Goal: Information Seeking & Learning: Learn about a topic

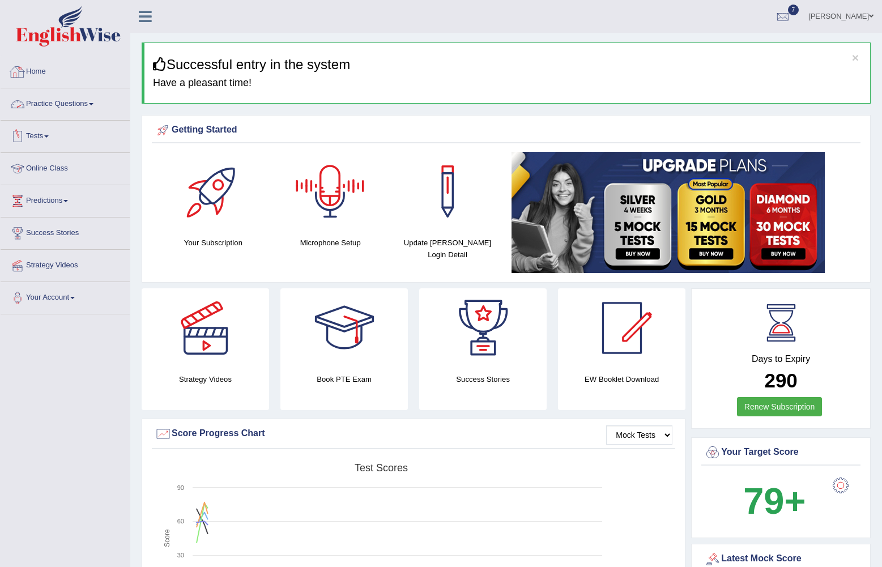
click at [99, 103] on link "Practice Questions" at bounding box center [65, 102] width 129 height 28
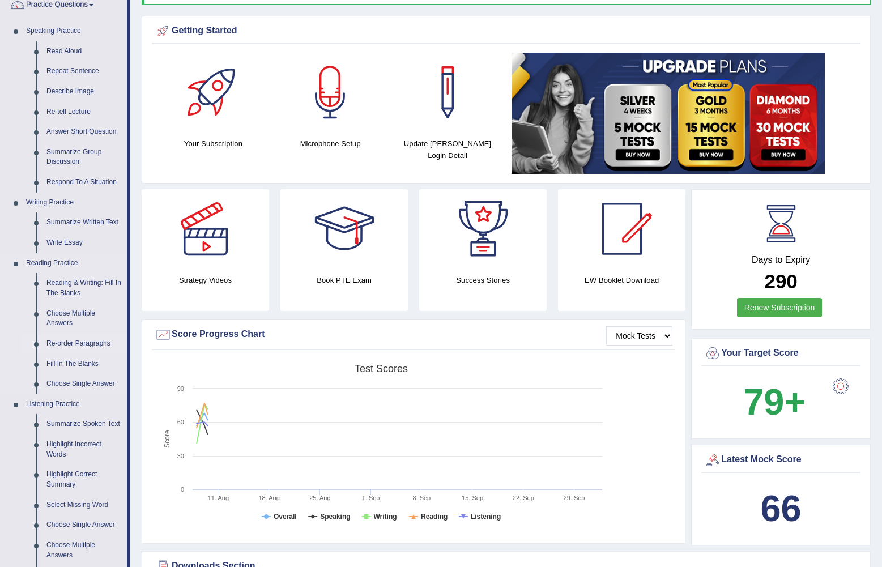
scroll to position [113, 0]
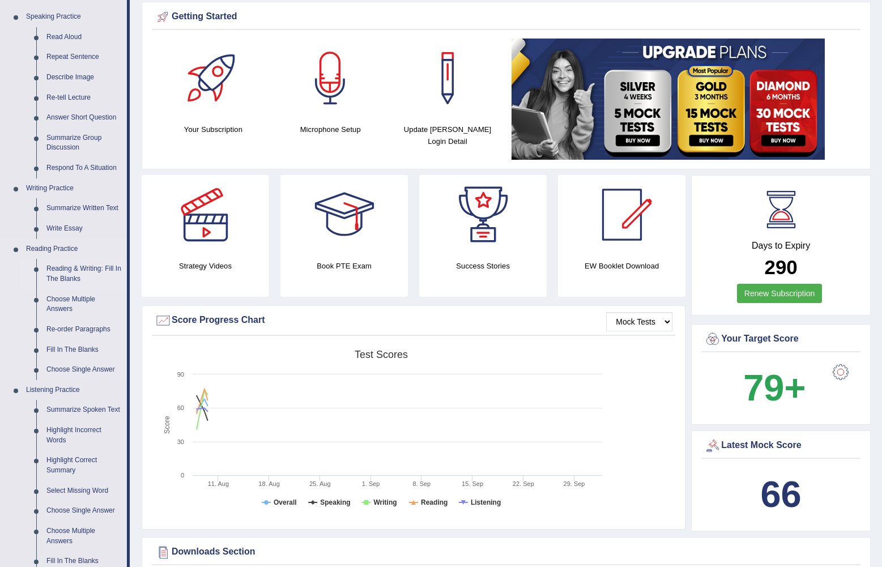
click at [73, 271] on link "Reading & Writing: Fill In The Blanks" at bounding box center [84, 274] width 86 height 30
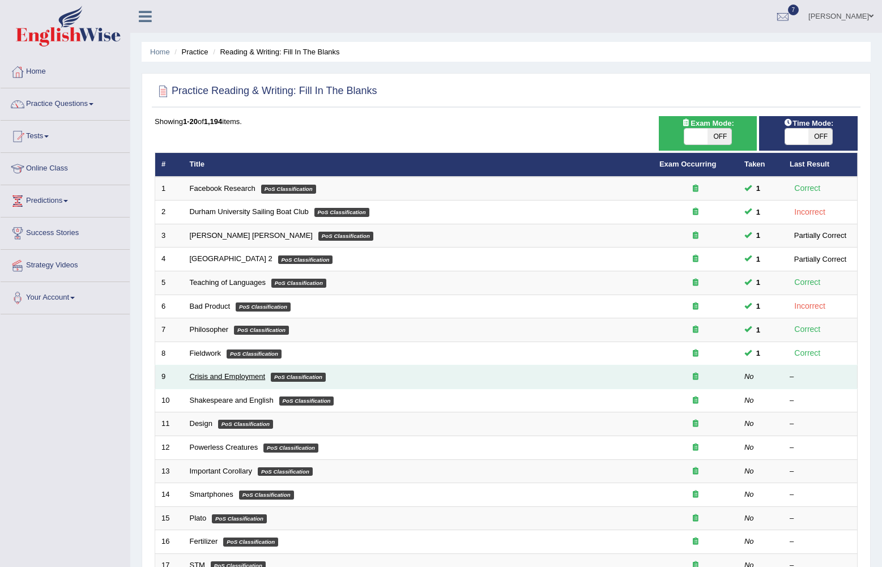
click at [214, 380] on link "Crisis and Employment" at bounding box center [228, 376] width 76 height 8
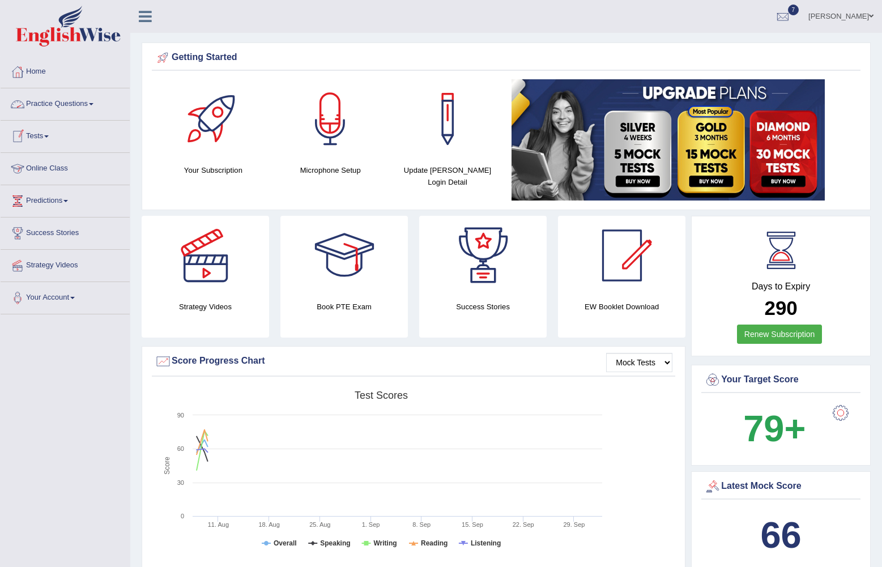
click at [95, 100] on link "Practice Questions" at bounding box center [65, 102] width 129 height 28
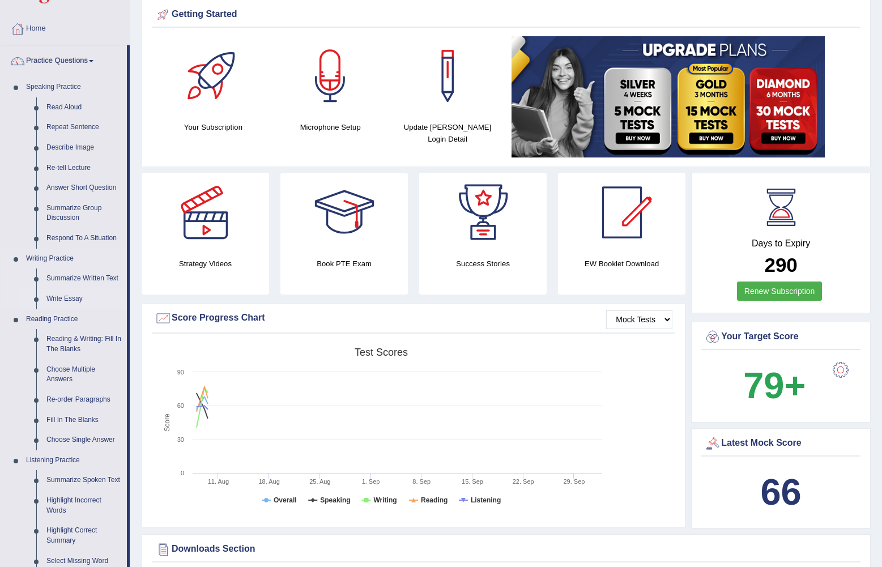
scroll to position [57, 0]
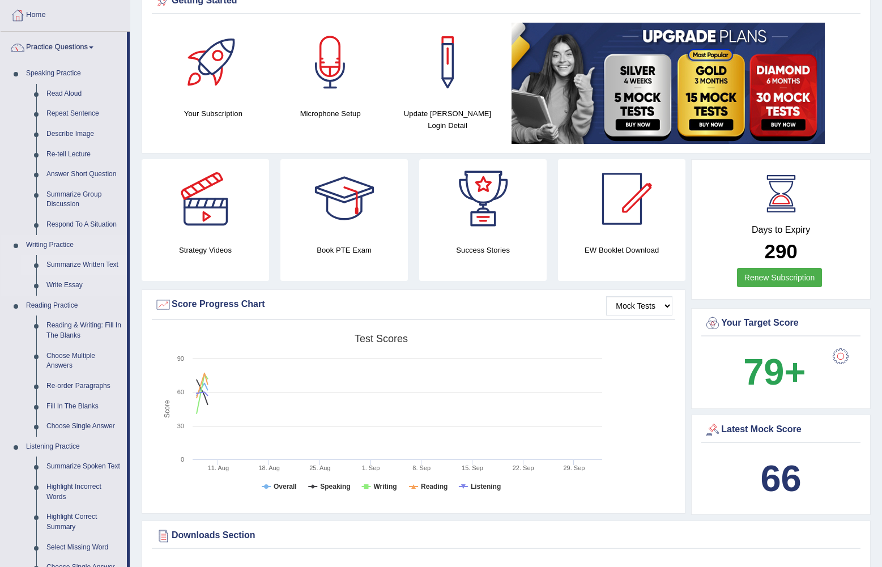
click at [83, 266] on link "Summarize Written Text" at bounding box center [84, 265] width 86 height 20
